Goal: Check status: Check status

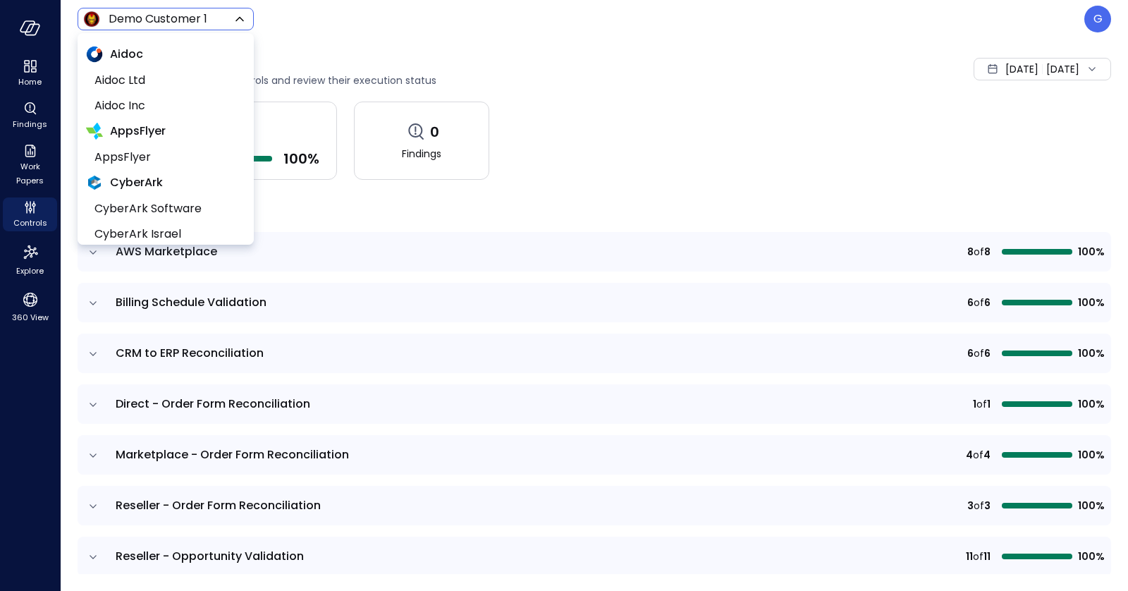
click at [143, 11] on body "Home Findings Work Papers Controls Explore 360 View Demo Customer 1 ***** ​ G C…" at bounding box center [564, 295] width 1128 height 591
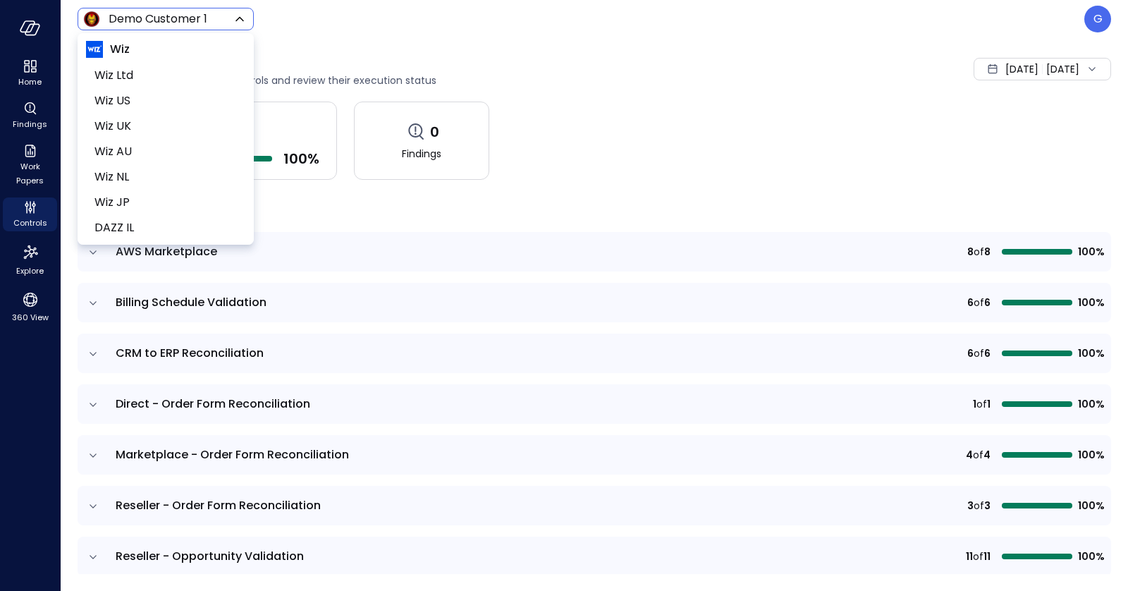
scroll to position [601, 0]
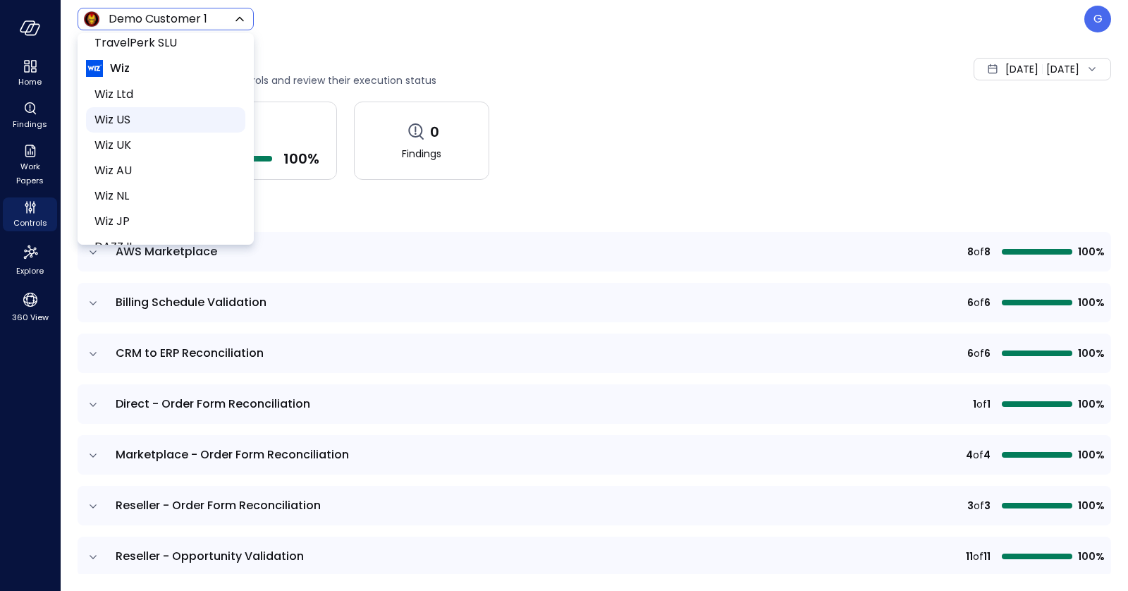
click at [125, 118] on span "Wiz US" at bounding box center [164, 119] width 140 height 17
type input "******"
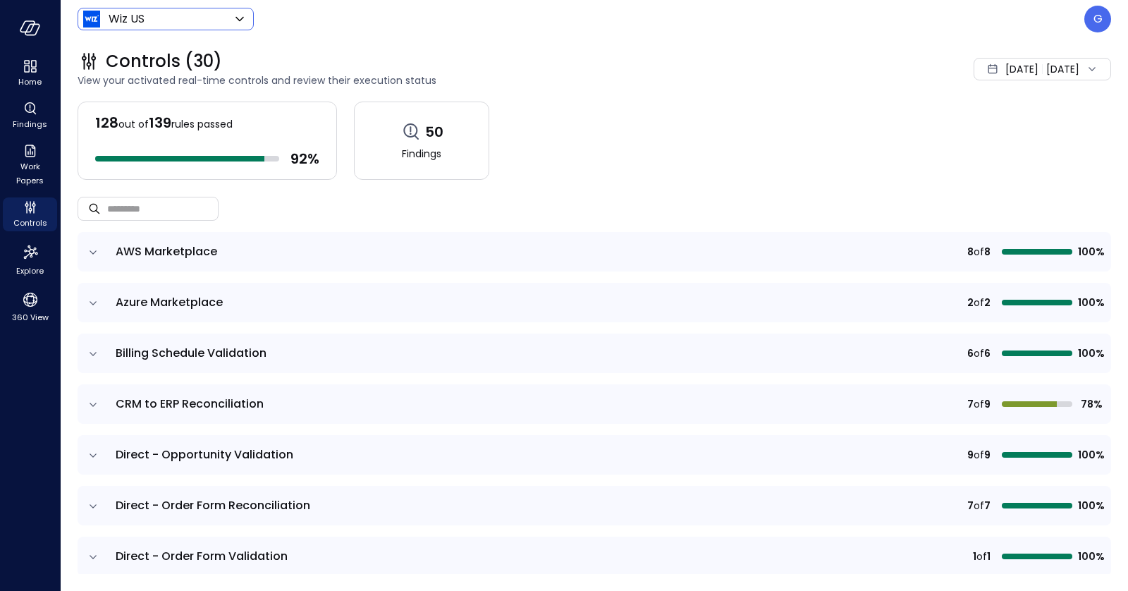
click at [88, 255] on icon "expand row" at bounding box center [93, 252] width 14 height 14
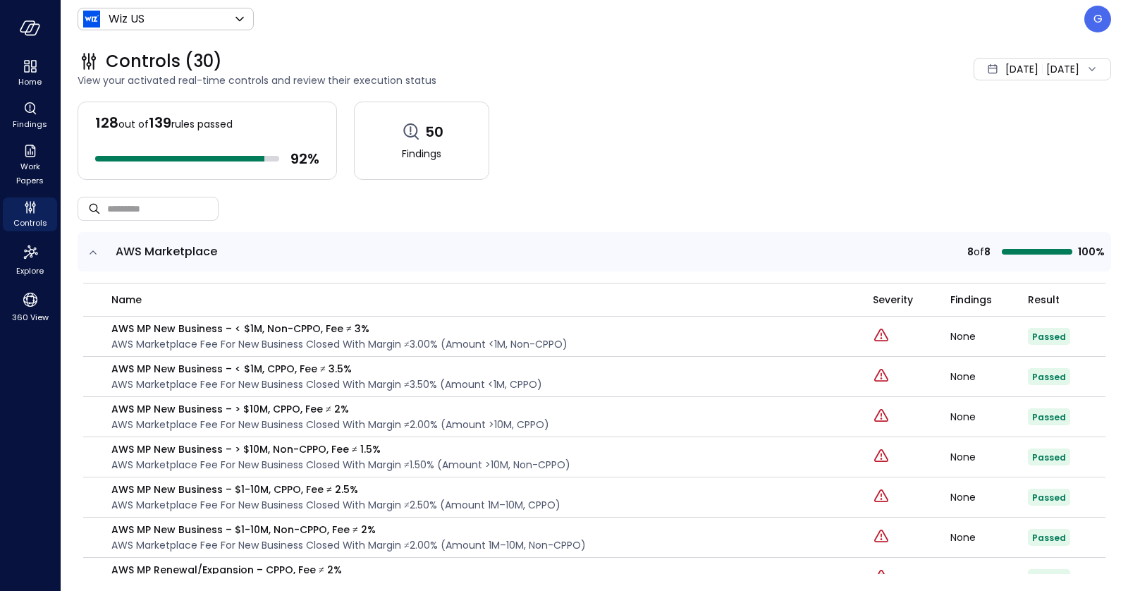
click at [1015, 58] on div "Aug 1, 2025 Aug 20, 2025" at bounding box center [1042, 69] width 137 height 23
click at [961, 158] on li "Current Year 2025" at bounding box center [1001, 153] width 112 height 23
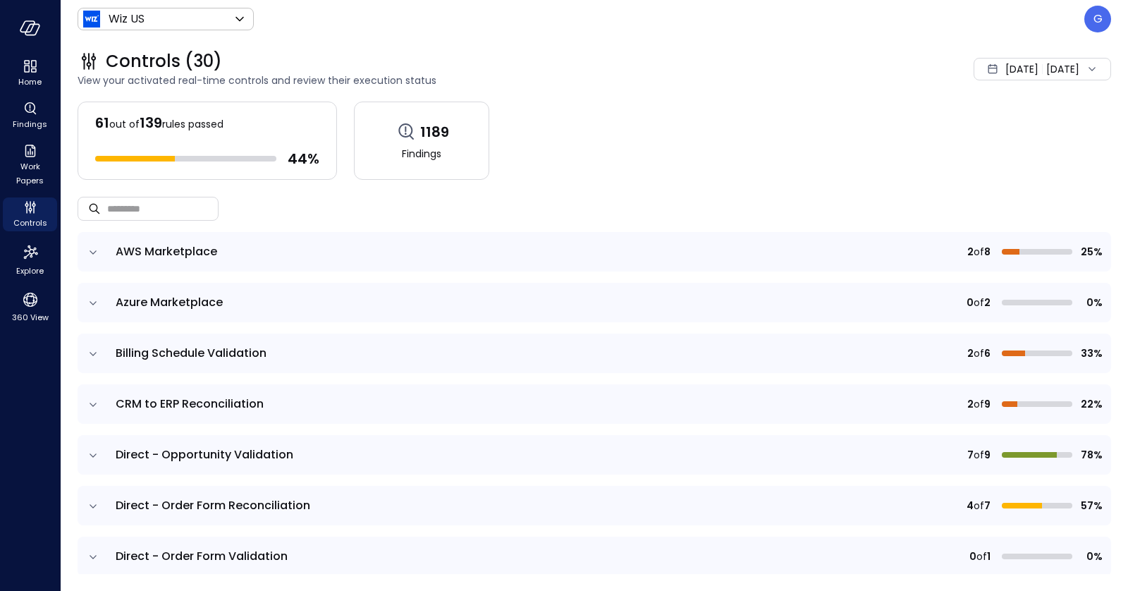
click at [94, 250] on icon "expand row" at bounding box center [93, 252] width 7 height 4
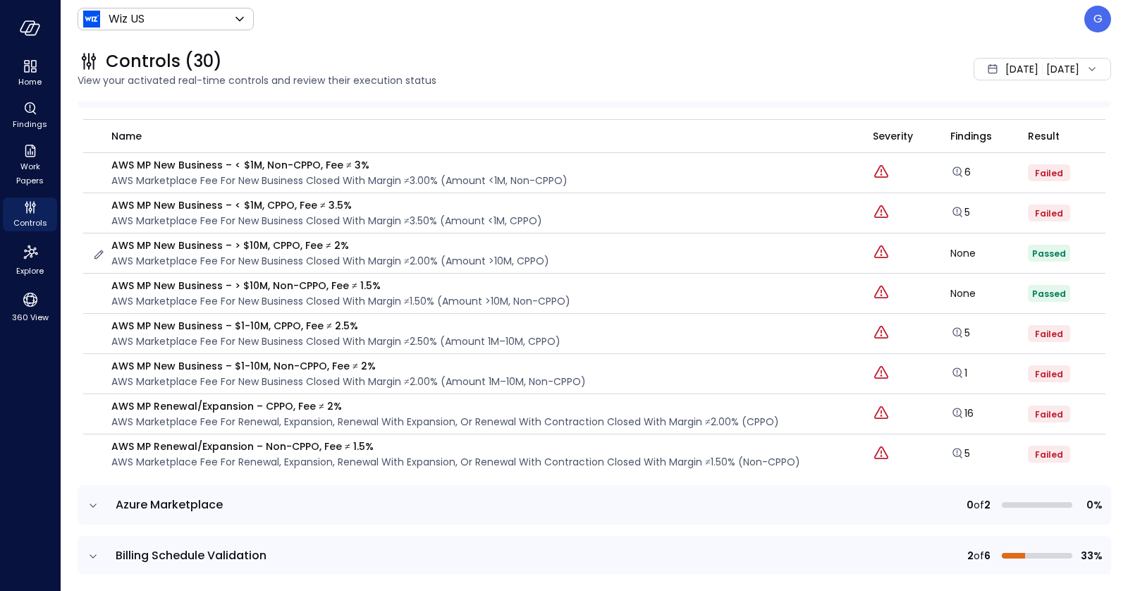
scroll to position [238, 0]
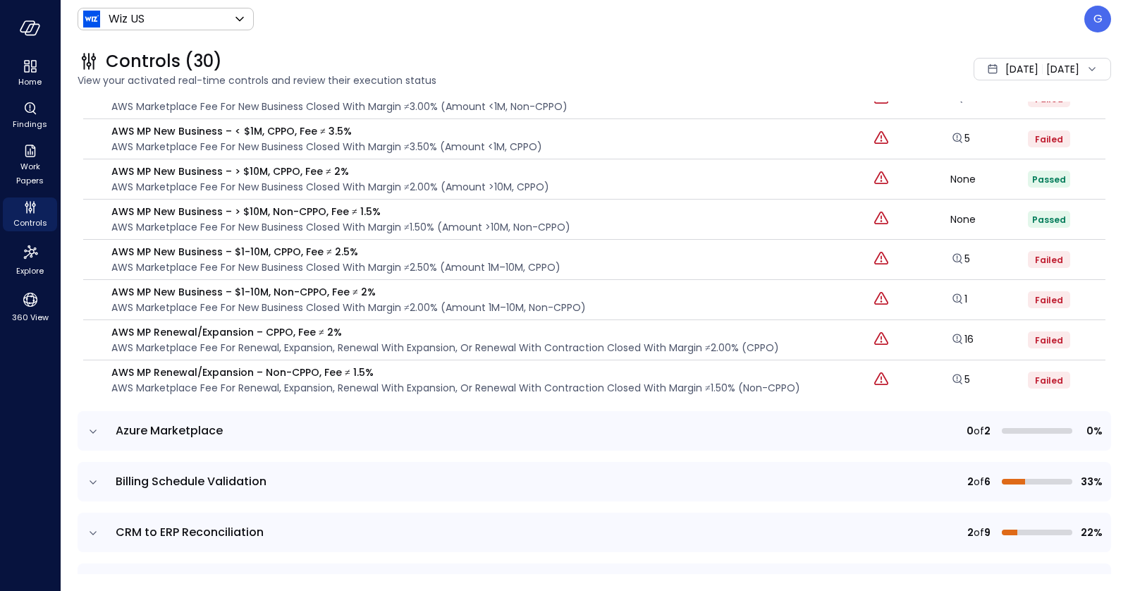
click at [93, 424] on icon "expand row" at bounding box center [93, 431] width 14 height 14
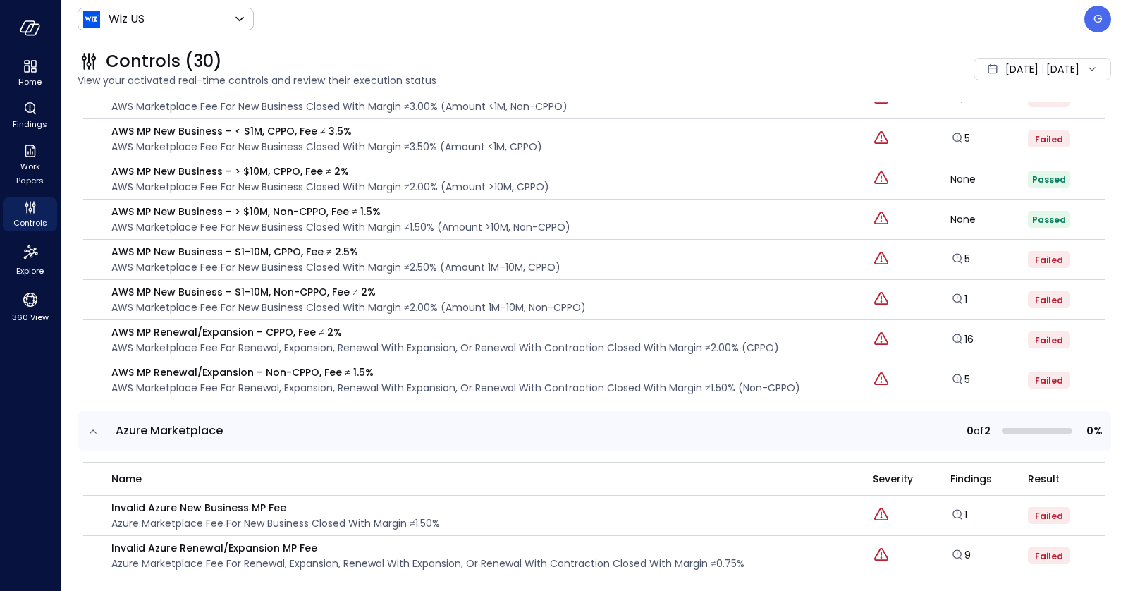
click at [93, 424] on icon "expand row" at bounding box center [93, 431] width 14 height 14
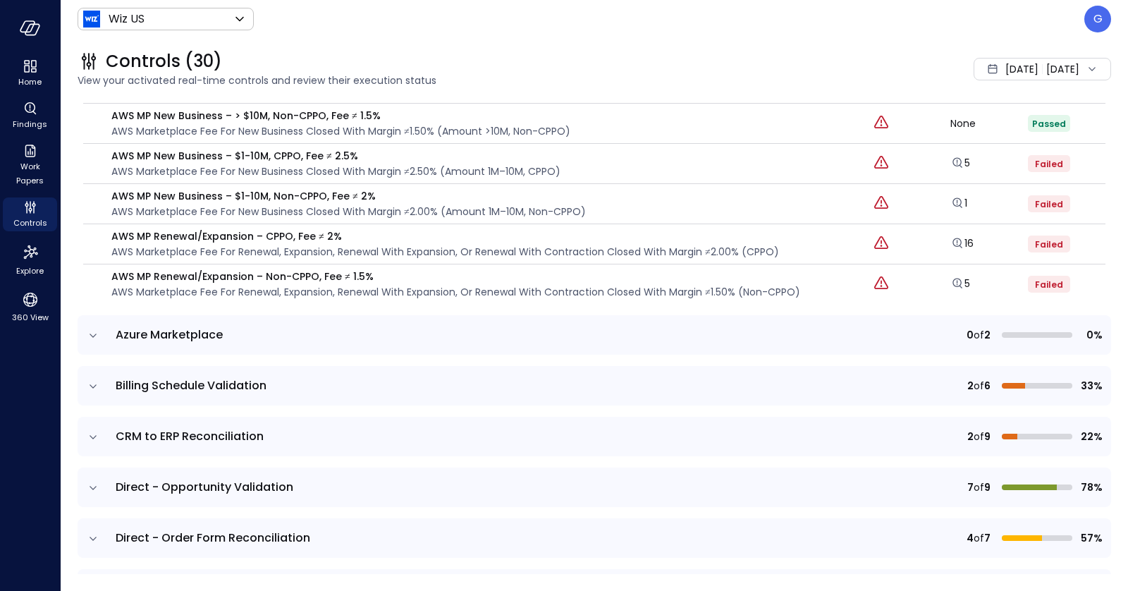
scroll to position [334, 0]
click at [96, 383] on icon "expand row" at bounding box center [93, 386] width 14 height 14
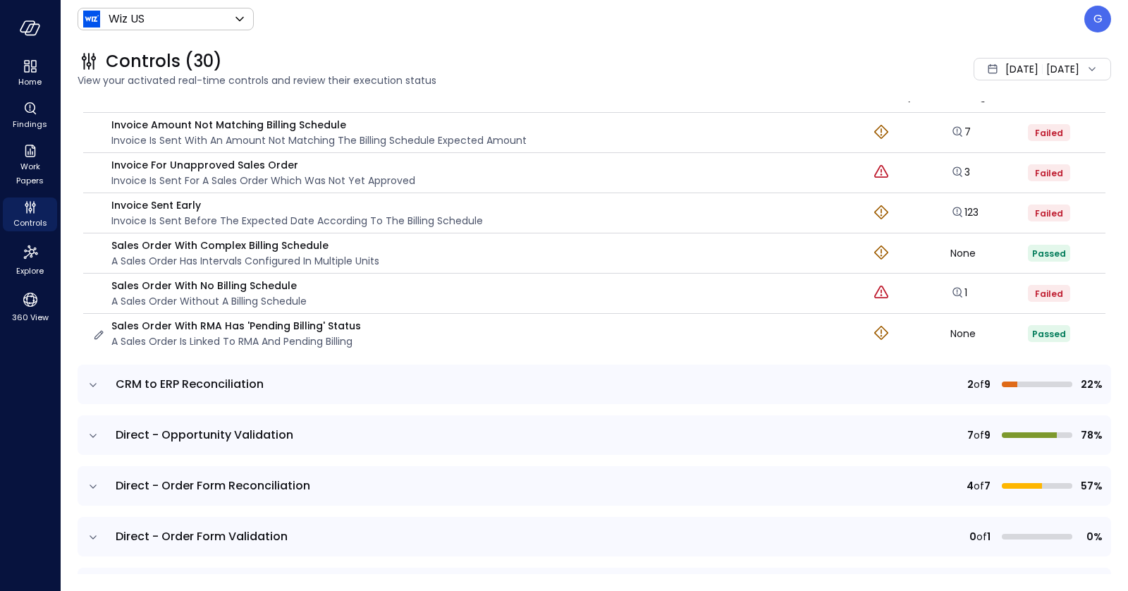
scroll to position [672, 0]
click at [96, 379] on icon "expand row" at bounding box center [93, 384] width 14 height 14
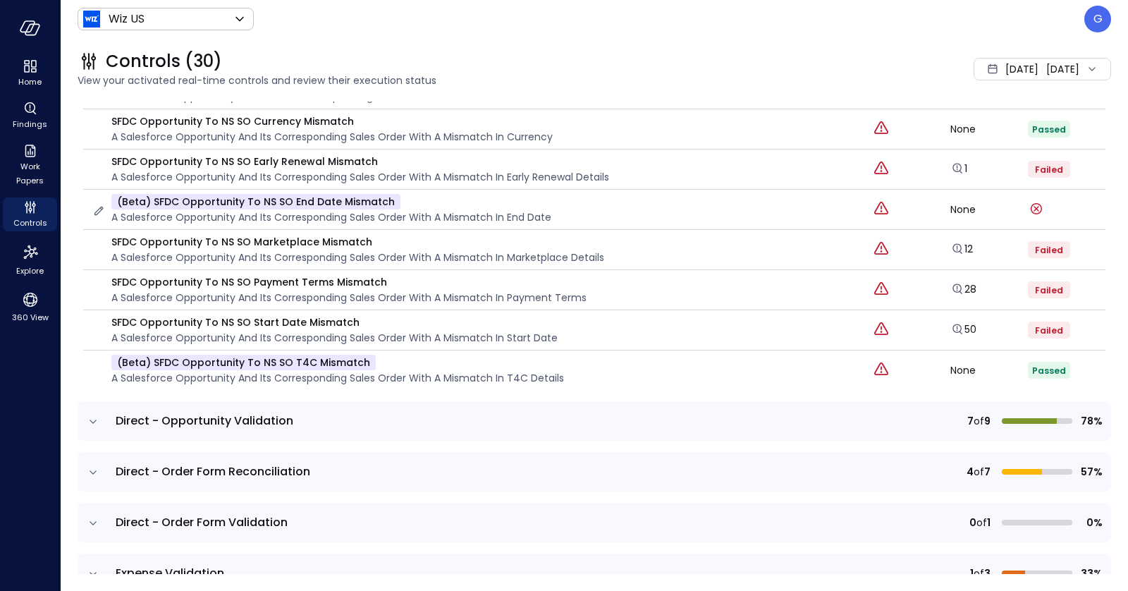
scroll to position [1091, 0]
click at [95, 417] on icon "expand row" at bounding box center [93, 422] width 14 height 14
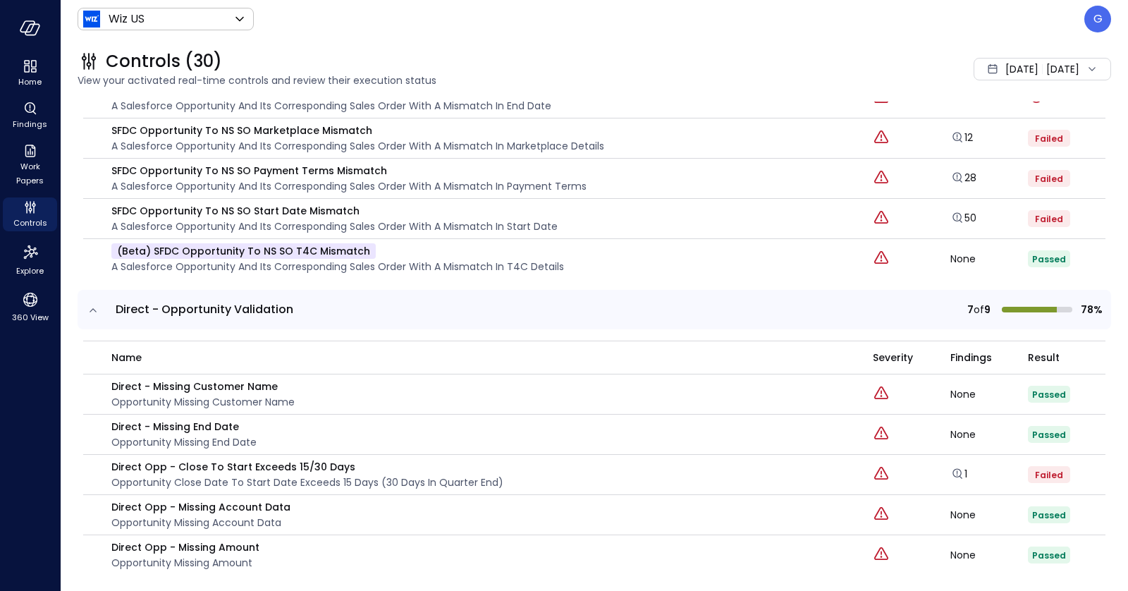
scroll to position [1311, 0]
